Goal: Task Accomplishment & Management: Use online tool/utility

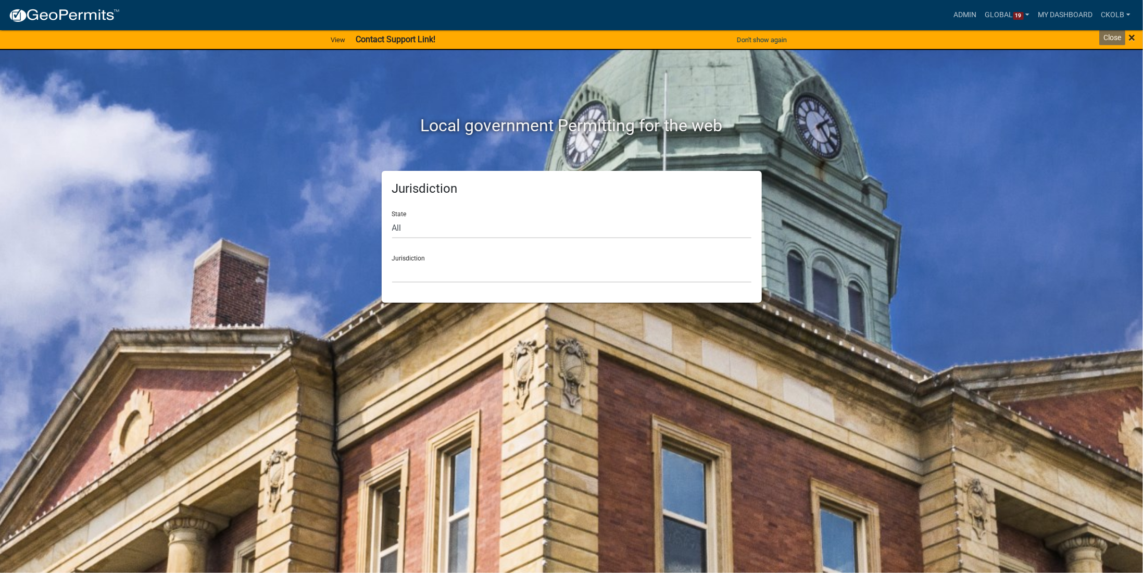
click at [1131, 37] on span "×" at bounding box center [1132, 37] width 7 height 15
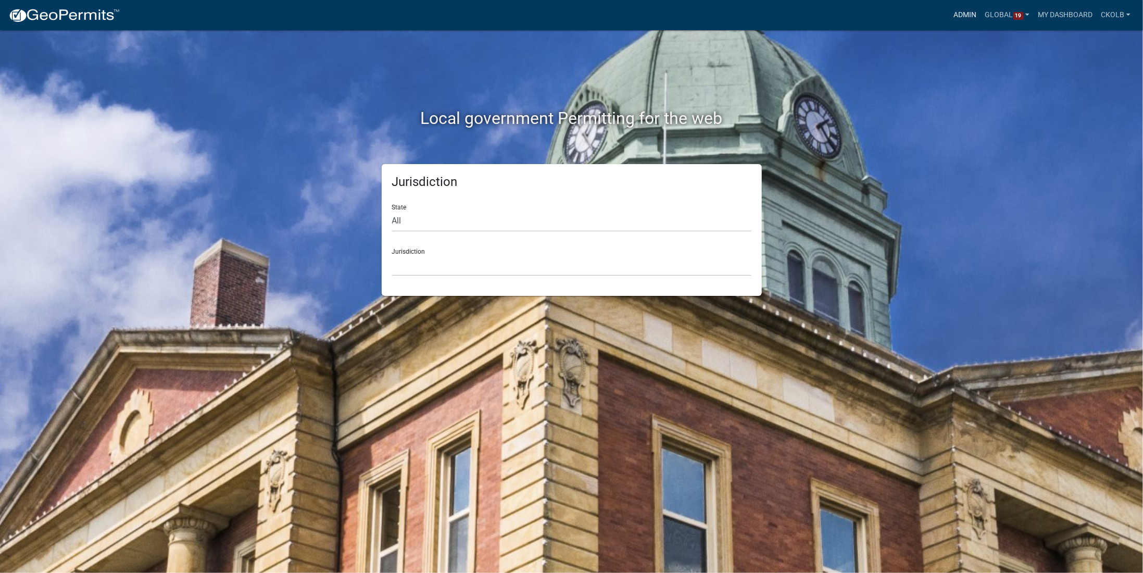
drag, startPoint x: 961, startPoint y: 15, endPoint x: 840, endPoint y: 64, distance: 131.0
click at [961, 15] on link "Admin" at bounding box center [965, 15] width 31 height 20
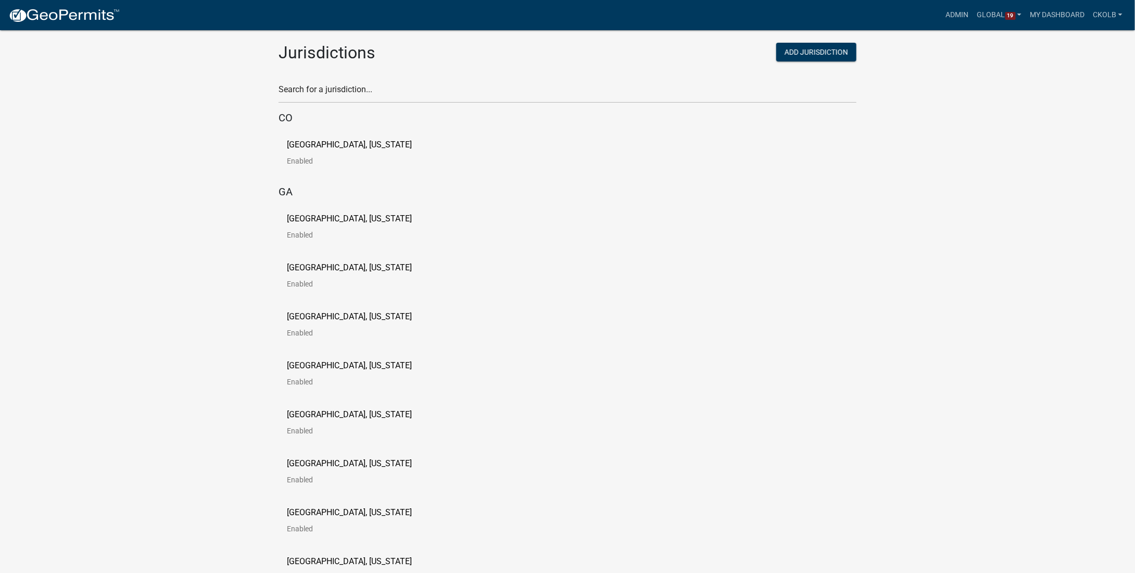
click at [339, 148] on p "[GEOGRAPHIC_DATA], [US_STATE]" at bounding box center [349, 145] width 125 height 8
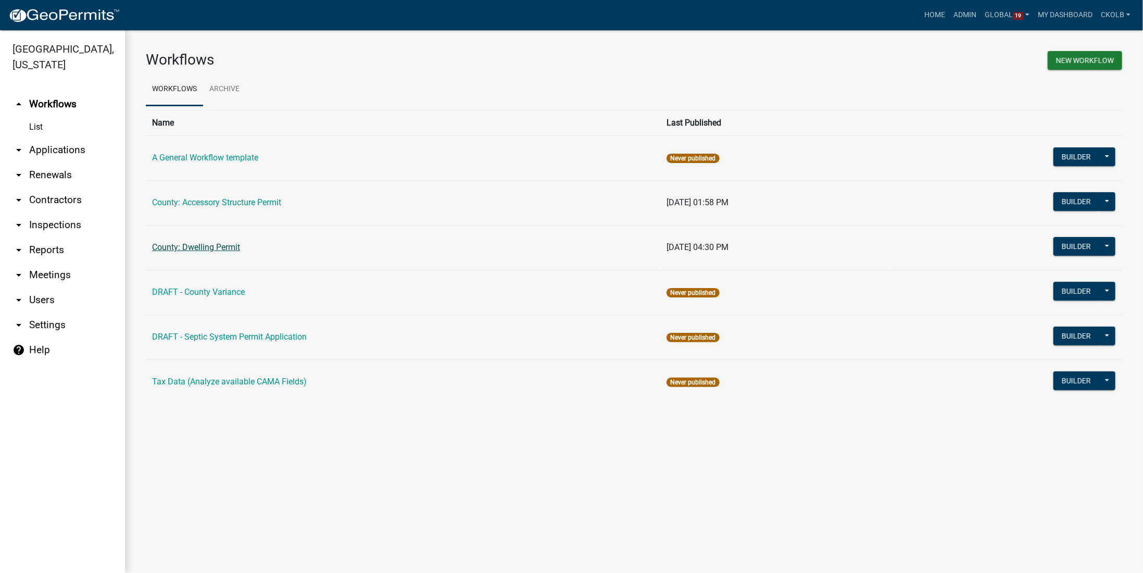
click at [228, 247] on link "County: Dwelling Permit" at bounding box center [196, 247] width 88 height 10
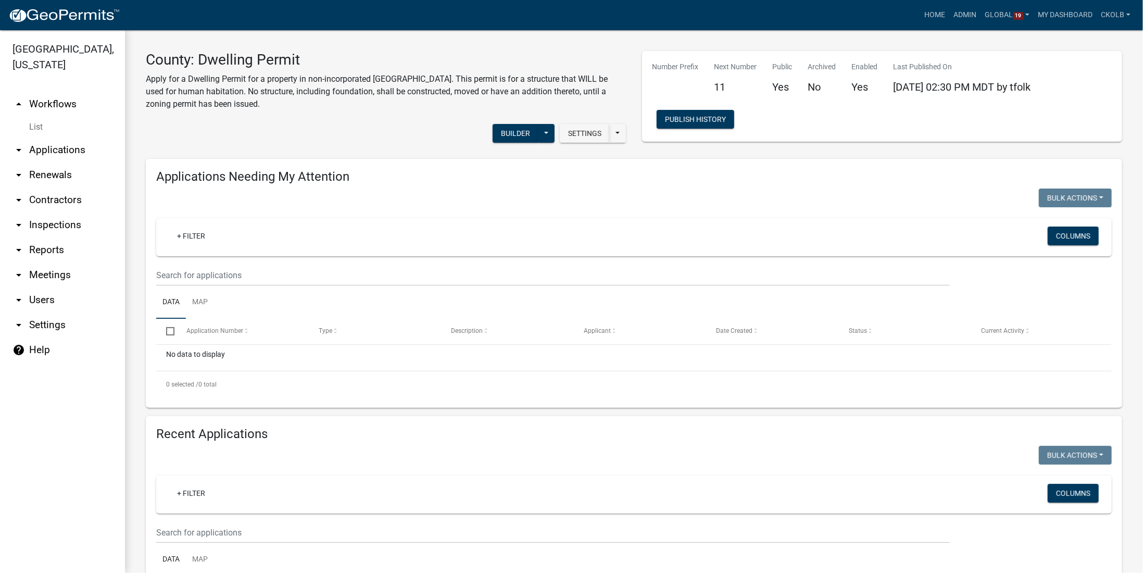
select select "3: 100"
click at [497, 135] on button "Builder" at bounding box center [516, 133] width 46 height 19
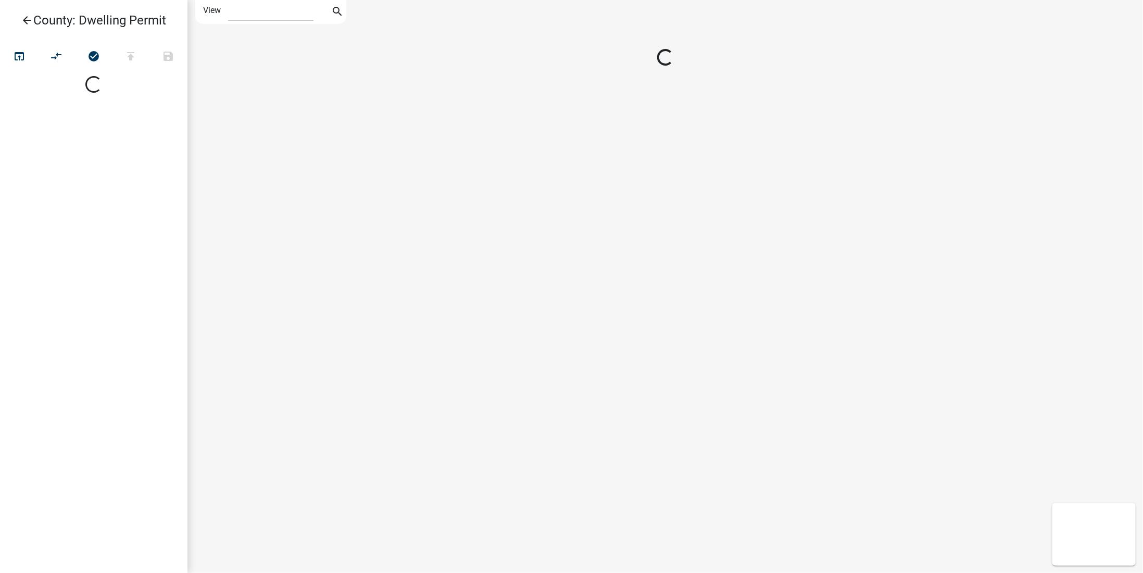
select select "1"
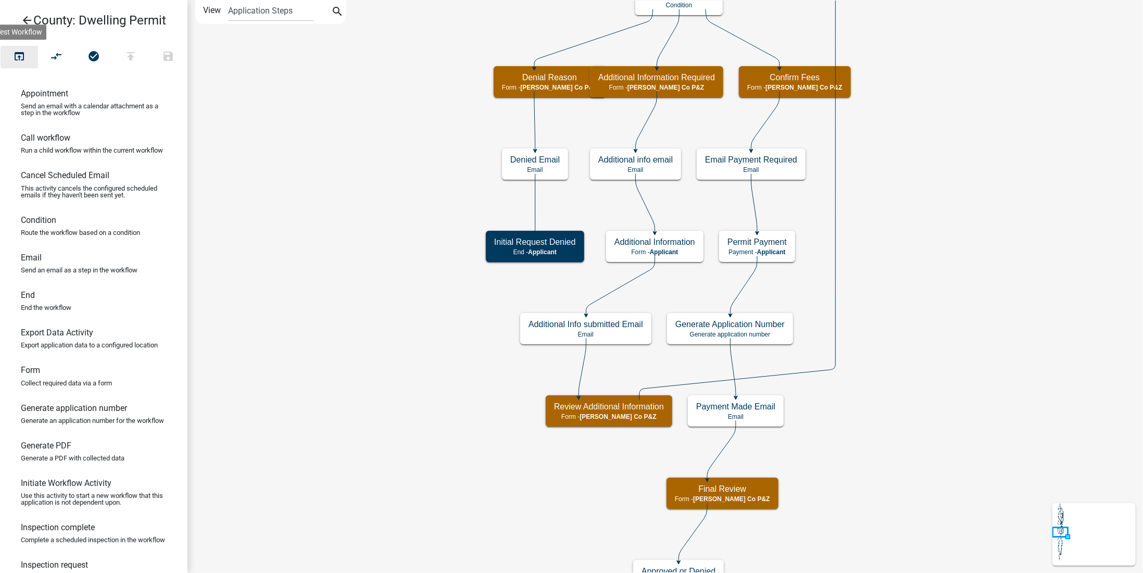
click at [19, 56] on icon "open_in_browser" at bounding box center [19, 57] width 12 height 15
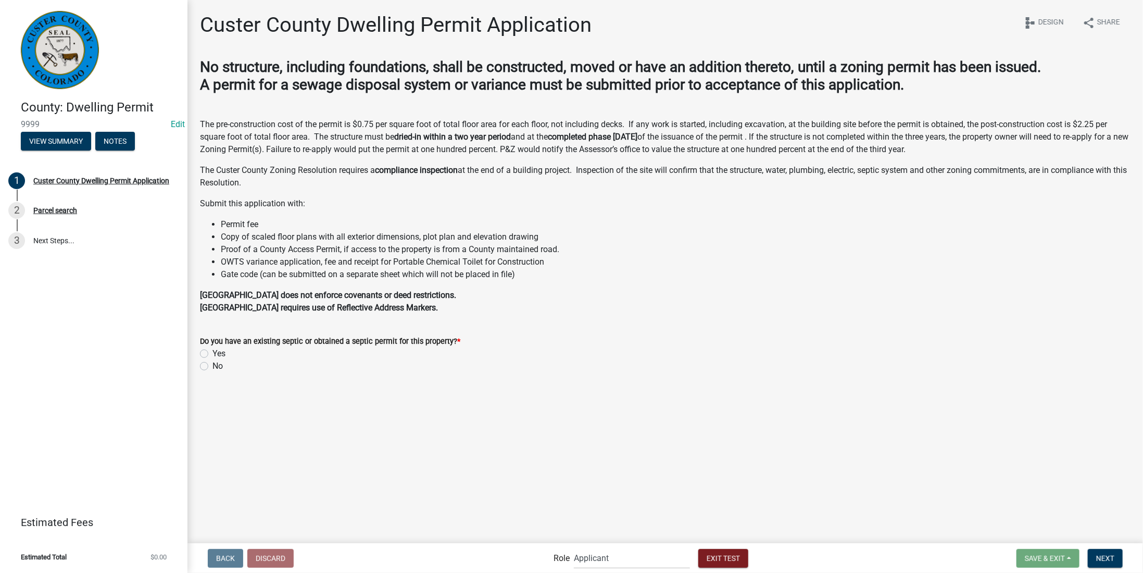
click at [212, 354] on label "Yes" at bounding box center [218, 353] width 13 height 12
click at [212, 354] on input "Yes" at bounding box center [215, 350] width 7 height 7
radio input "true"
click at [1096, 556] on span "Next" at bounding box center [1105, 558] width 18 height 8
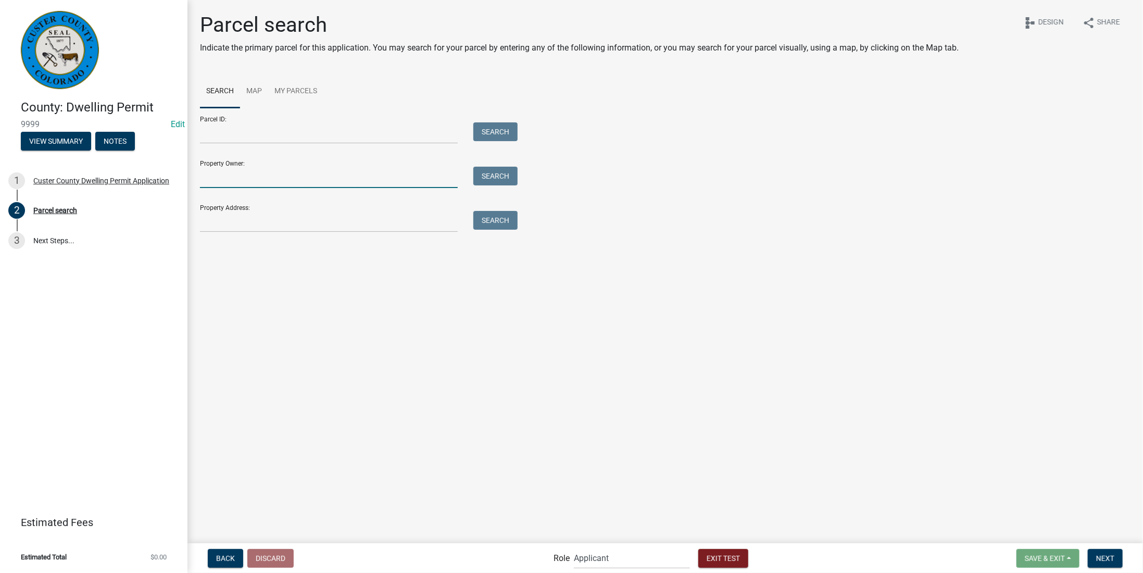
click at [285, 180] on input "Property Owner:" at bounding box center [329, 177] width 258 height 21
type input "colby"
click at [503, 168] on button "Search" at bounding box center [495, 176] width 44 height 19
click at [258, 179] on input "colby" at bounding box center [329, 177] width 258 height 21
drag, startPoint x: 258, startPoint y: 179, endPoint x: 178, endPoint y: 180, distance: 80.2
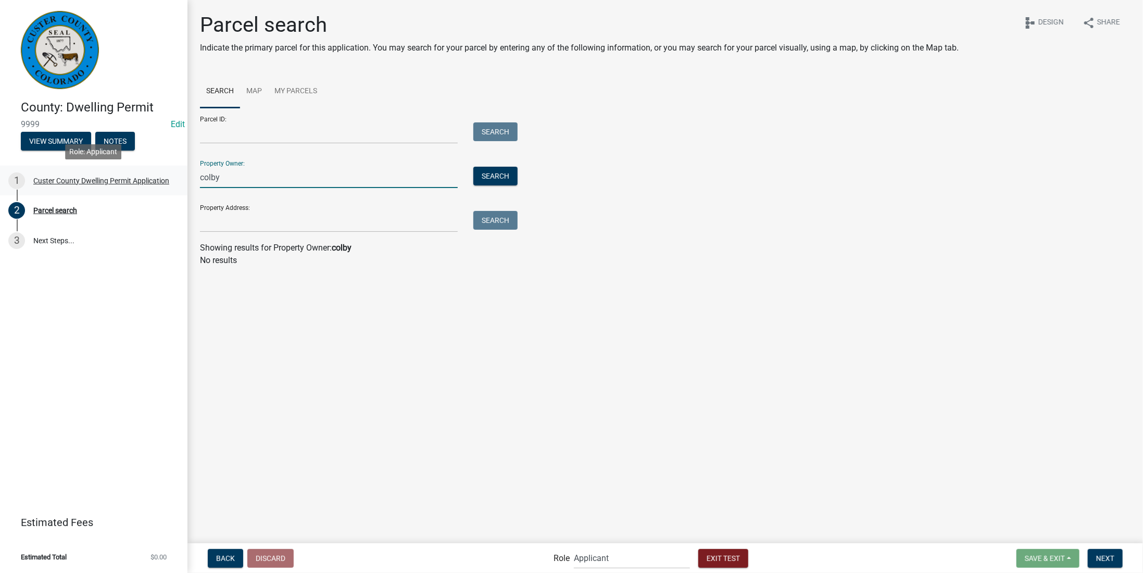
click at [178, 180] on div "County: Dwelling Permit 9999 Edit View Summary Notes 1 [GEOGRAPHIC_DATA] Dwelli…" at bounding box center [571, 286] width 1143 height 573
click at [351, 339] on main "Parcel search Indicate the primary parcel for this application. You may search …" at bounding box center [665, 271] width 956 height 542
click at [707, 553] on button "Exit Test" at bounding box center [723, 558] width 50 height 19
